Goal: Task Accomplishment & Management: Manage account settings

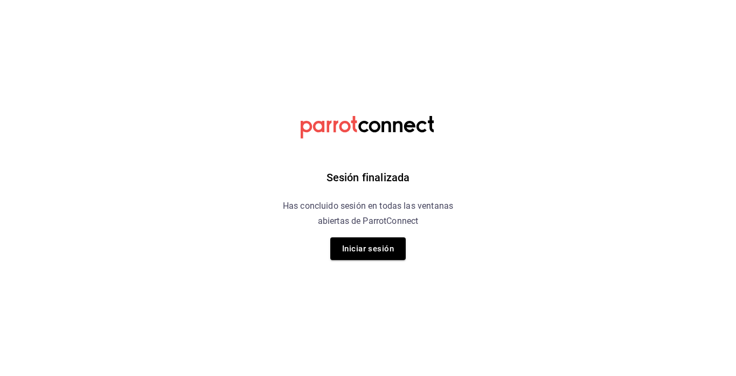
click at [534, 0] on html "Sesión finalizada Has concluido sesión en todas las ventanas abiertas de Parrot…" at bounding box center [368, 0] width 736 height 0
click at [343, 254] on button "Iniciar sesión" at bounding box center [367, 248] width 75 height 23
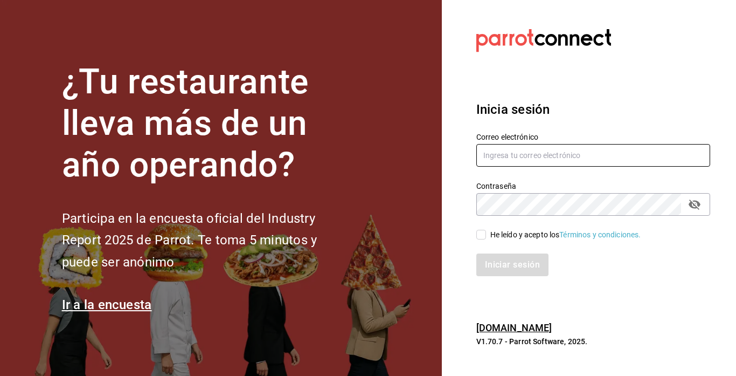
type input "[EMAIL_ADDRESS][DOMAIN_NAME]"
click at [481, 242] on div "Iniciar sesión" at bounding box center [586, 258] width 247 height 36
click at [481, 237] on input "He leído y acepto los Términos y condiciones." at bounding box center [481, 235] width 10 height 10
checkbox input "true"
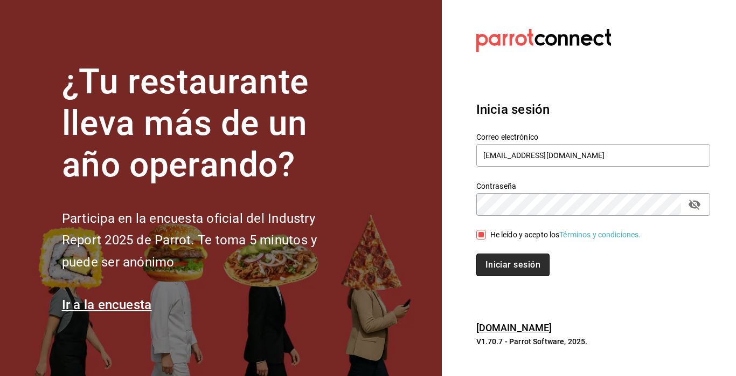
click at [490, 260] on button "Iniciar sesión" at bounding box center [512, 264] width 73 height 23
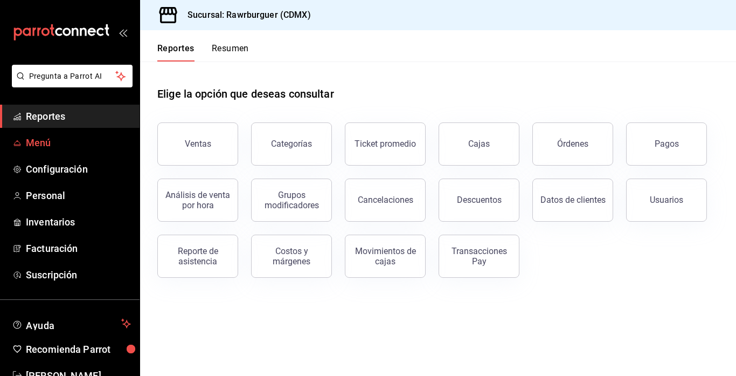
click at [48, 149] on span "Menú" at bounding box center [78, 142] width 105 height 15
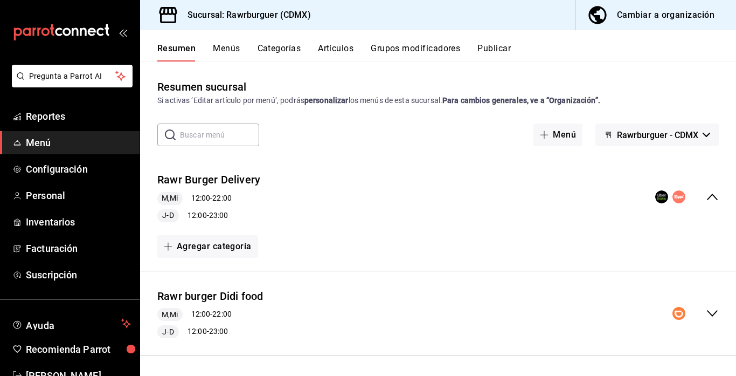
click at [231, 53] on button "Menús" at bounding box center [226, 52] width 27 height 18
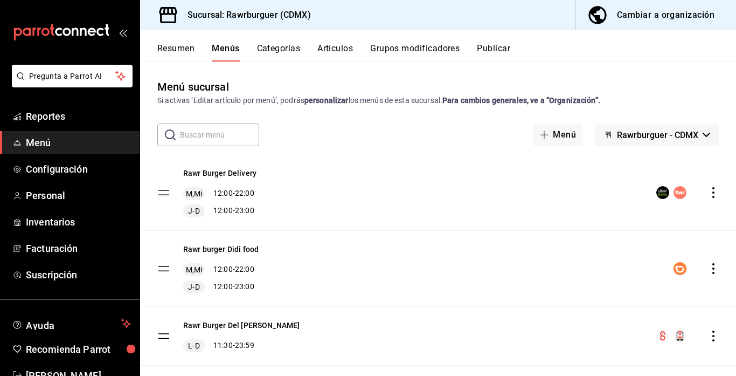
click at [534, 277] on div "Rawr burger Didi food M,Mi 12:00 - 22:00 J-D 12:00 - 23:00" at bounding box center [438, 268] width 596 height 75
click at [534, 16] on div "Sucursal: Rawrburguer (CDMX) Cambiar a organización" at bounding box center [438, 15] width 596 height 30
click at [534, 96] on strong "Para cambios generales, ve a “Organización”." at bounding box center [521, 100] width 158 height 9
click at [534, 314] on div "Rawr Burger Del Valle L-D 11:30 - 23:59" at bounding box center [438, 336] width 596 height 58
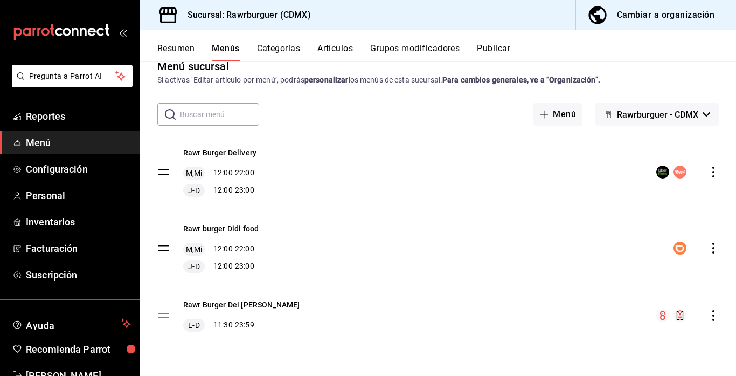
click at [534, 176] on div "Rawr Burger Delivery M,Mi 12:00 - 22:00 J-D 12:00 - 23:00" at bounding box center [438, 171] width 596 height 75
click at [534, 187] on div "Rawr Burger Delivery M,Mi 12:00 - 22:00 J-D 12:00 - 23:00" at bounding box center [438, 171] width 596 height 75
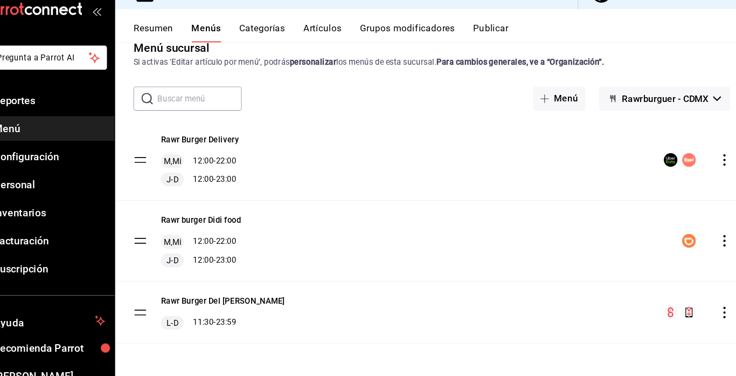
scroll to position [0, 0]
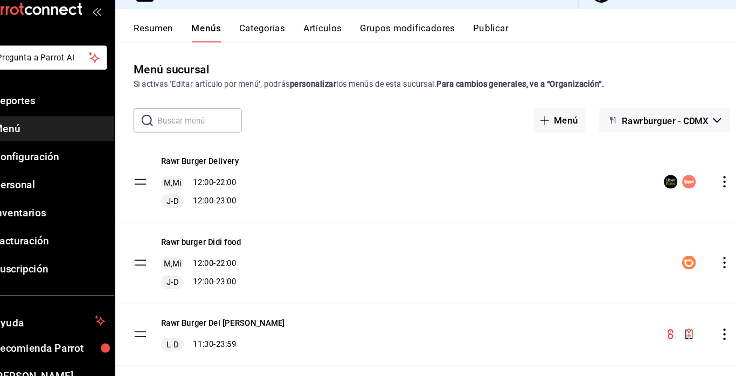
click at [534, 95] on div "Si activas ‘Editar artículo por menú’, podrás personalizar los menús de esta su…" at bounding box center [437, 100] width 561 height 11
click at [533, 80] on div "Menú sucursal Si activas ‘Editar artículo por menú’, podrás personalizar los me…" at bounding box center [438, 92] width 596 height 27
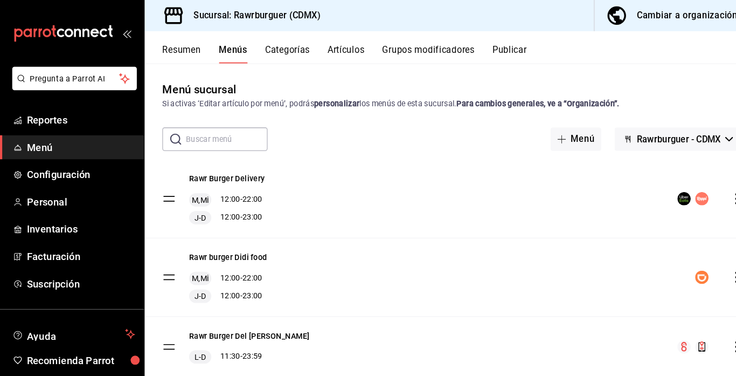
click at [518, 68] on div "Menú sucursal Si activas ‘Editar artículo por menú’, podrás personalizar los me…" at bounding box center [438, 218] width 596 height 314
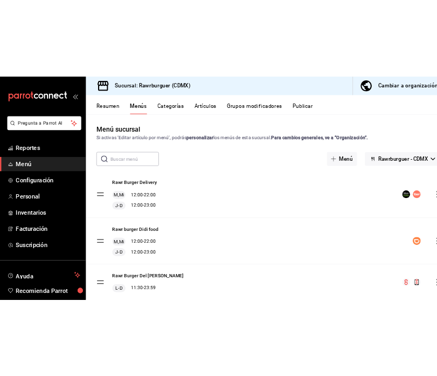
scroll to position [1, 0]
